Goal: Complete application form

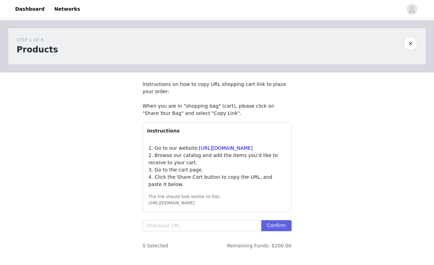
scroll to position [32, 0]
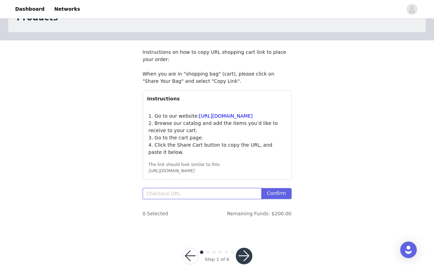
paste input "[URL][DOMAIN_NAME]"
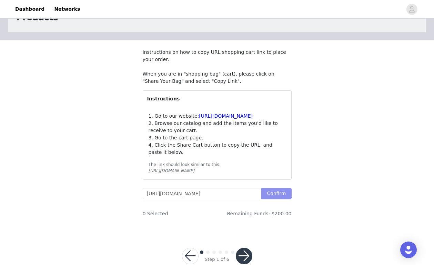
click at [269, 199] on button "Confirm" at bounding box center [276, 193] width 30 height 11
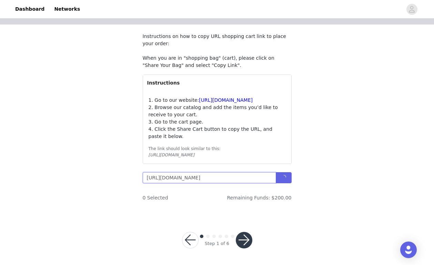
scroll to position [61, 0]
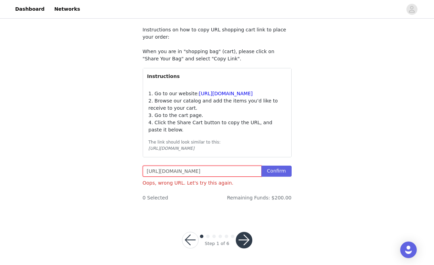
type input "[URL][DOMAIN_NAME]"
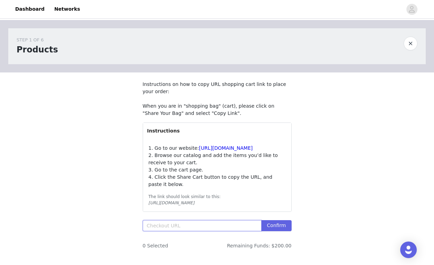
paste input "[URL][DOMAIN_NAME]"
drag, startPoint x: 212, startPoint y: 238, endPoint x: 328, endPoint y: 234, distance: 116.3
click at [328, 234] on div "STEP 1 OF 6 Products Instructions on how to copy URL shopping cart link to plac…" at bounding box center [217, 141] width 434 height 243
click at [227, 231] on input "[URL][DOMAIN_NAME]" at bounding box center [202, 225] width 119 height 11
drag, startPoint x: 210, startPoint y: 240, endPoint x: 268, endPoint y: 235, distance: 57.8
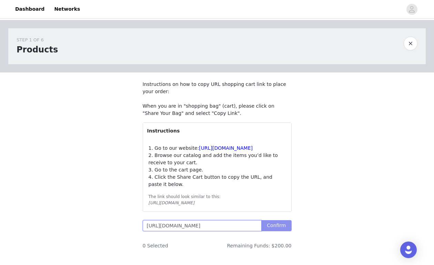
click at [268, 231] on span "[URL][DOMAIN_NAME] Confirm" at bounding box center [217, 225] width 149 height 11
drag, startPoint x: 261, startPoint y: 237, endPoint x: 214, endPoint y: 238, distance: 46.9
click at [214, 231] on input "https://www.windsorstore.com/cart/43506992742451:1,43472862511155:1,43281562632…" at bounding box center [202, 225] width 119 height 11
click at [271, 231] on button "Confirm" at bounding box center [276, 225] width 30 height 11
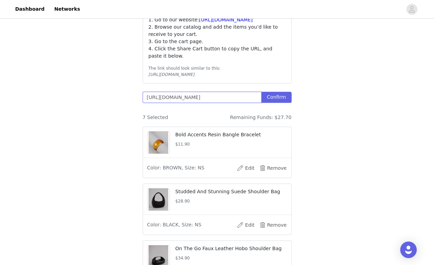
scroll to position [133, 0]
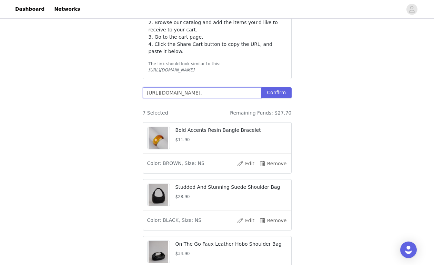
click at [164, 98] on input "https://www.windsorstore.com/cart/43506992742451:1,43472862511155:1,43281562632…" at bounding box center [202, 92] width 119 height 11
click at [165, 98] on input "https://www.windsorstore.com/cart/43506992742451:1,43472862511155:1,43281562632…" at bounding box center [202, 92] width 119 height 11
paste input "43503644246067:1"
type input "https://www.windsorstore.com/cart/43506992742451:1,43472862511155:1,43281562632…"
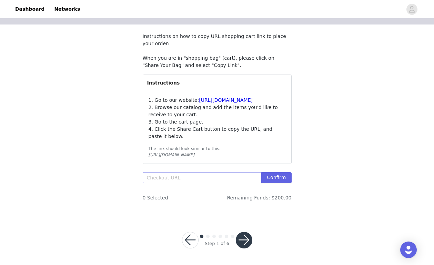
scroll to position [61, 0]
click at [150, 183] on div "Confirm" at bounding box center [217, 179] width 149 height 14
click at [154, 179] on input "text" at bounding box center [202, 177] width 119 height 11
paste input "https://www.windsorstore.com/cart/43503644246067:1,43506992742451:1,43472862511…"
click at [270, 177] on button "Confirm" at bounding box center [276, 177] width 30 height 11
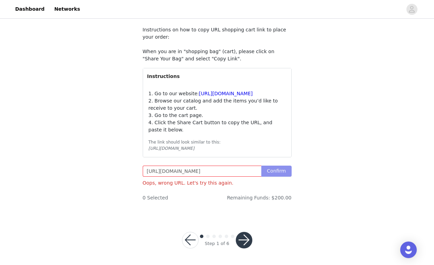
click at [286, 177] on button "Confirm" at bounding box center [276, 171] width 30 height 11
drag, startPoint x: 212, startPoint y: 179, endPoint x: 305, endPoint y: 178, distance: 92.8
click at [305, 178] on div "STEP 1 OF 6 Products Instructions on how to copy URL shopping cart link to plac…" at bounding box center [217, 91] width 434 height 250
type input "https://www.windsorstore.com/cart/43503644246067:1,43506992742451:1,43472862511…"
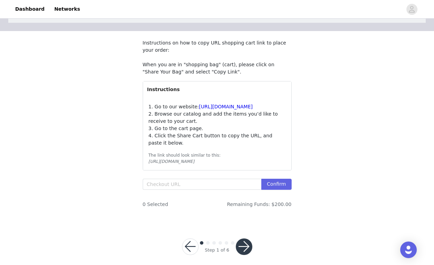
scroll to position [56, 0]
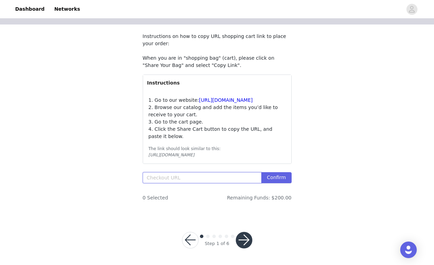
click at [238, 179] on input "text" at bounding box center [202, 177] width 119 height 11
paste input "https://www.windsorstore.com/cart/43503644246067:1,43506992742451:1,43472862511…"
drag, startPoint x: 211, startPoint y: 183, endPoint x: 300, endPoint y: 182, distance: 89.0
click at [300, 182] on section "Instructions on how to copy URL shopping cart link to place your order: When yo…" at bounding box center [218, 119] width 166 height 191
type input "https://www.windsorstore.com/cart/43503644246067:1,43506992742451:1,43472862511…"
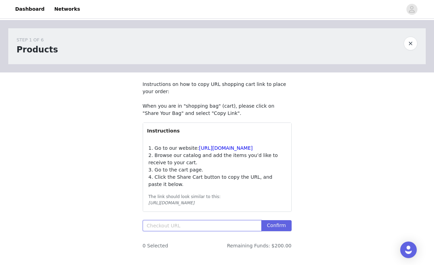
click at [239, 231] on input "text" at bounding box center [202, 225] width 119 height 11
paste input "[URL][DOMAIN_NAME]"
type input "https://www.windsorstore.com/cart/43503644246067:1,43506992742451:1,43472862511…"
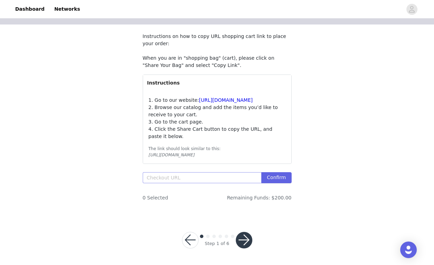
scroll to position [61, 0]
paste input "[URL][DOMAIN_NAME]"
type input "[URL][DOMAIN_NAME]"
paste input "[URL][DOMAIN_NAME]"
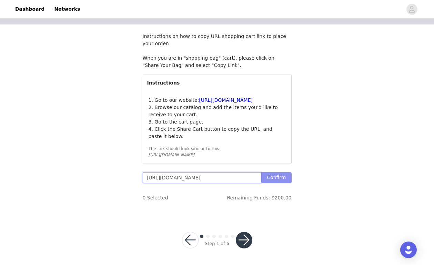
type input "[URL][DOMAIN_NAME]"
click at [277, 177] on button "Confirm" at bounding box center [276, 177] width 30 height 11
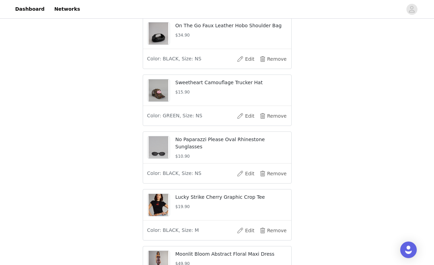
scroll to position [516, 0]
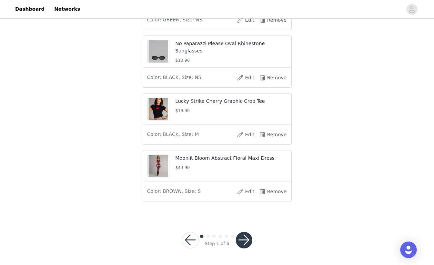
click at [248, 238] on button "button" at bounding box center [244, 240] width 17 height 17
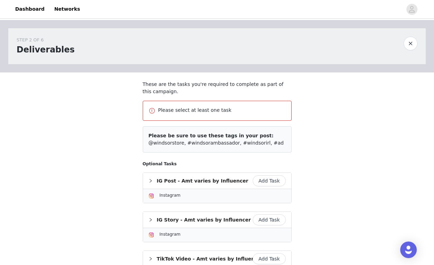
click at [272, 181] on button "Add Task" at bounding box center [269, 180] width 33 height 11
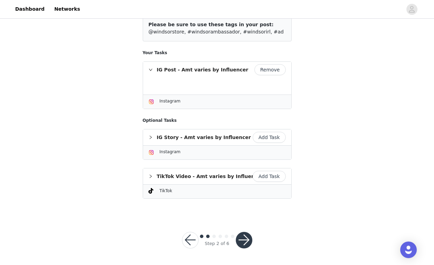
scroll to position [85, 0]
click at [243, 235] on button "button" at bounding box center [244, 240] width 17 height 17
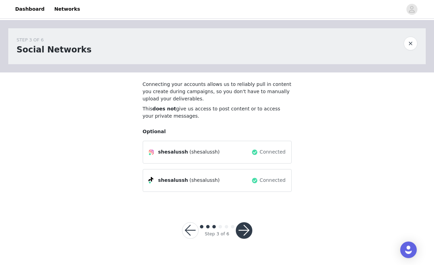
click at [243, 235] on button "button" at bounding box center [244, 230] width 17 height 17
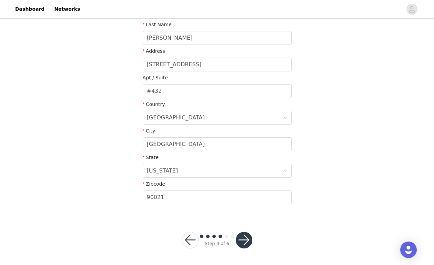
click at [244, 231] on div "Step 4 of 6" at bounding box center [217, 240] width 87 height 33
click at [245, 237] on button "button" at bounding box center [244, 240] width 17 height 17
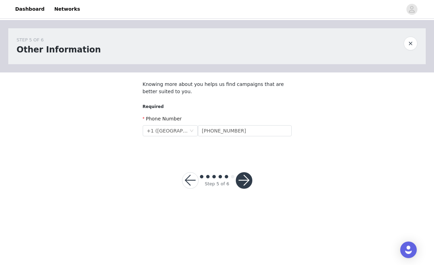
click at [250, 177] on button "button" at bounding box center [244, 180] width 17 height 17
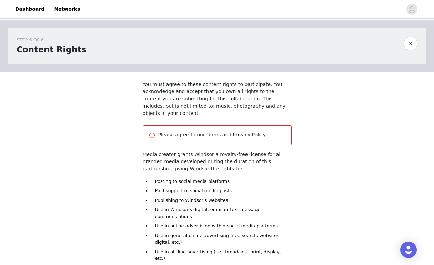
scroll to position [38, 0]
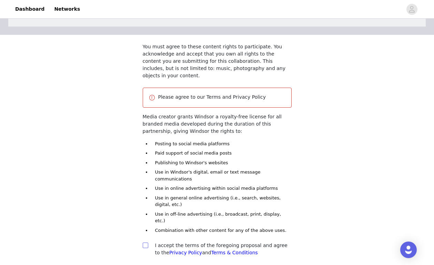
click at [146, 242] on input "checkbox" at bounding box center [145, 244] width 5 height 5
checkbox input "true"
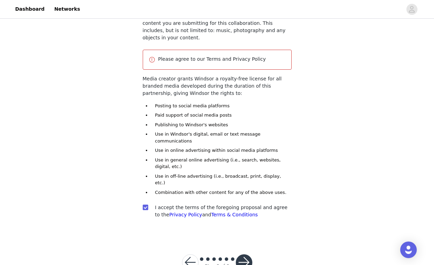
click at [242, 254] on button "button" at bounding box center [244, 262] width 17 height 17
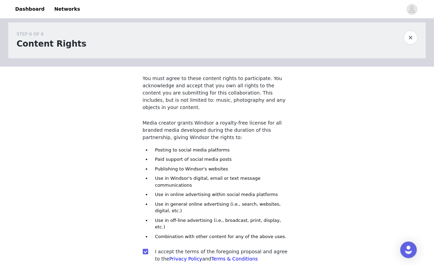
scroll to position [-5, 0]
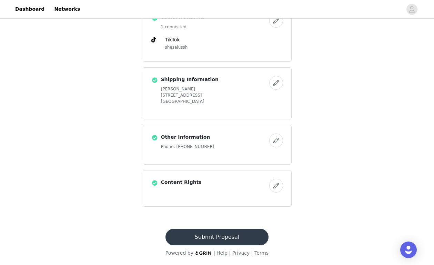
scroll to position [440, 0]
click at [224, 238] on button "Submit Proposal" at bounding box center [217, 237] width 103 height 17
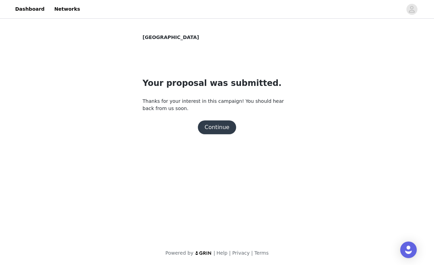
scroll to position [0, 0]
click at [226, 127] on button "Continue" at bounding box center [217, 127] width 39 height 14
